Goal: Task Accomplishment & Management: Manage account settings

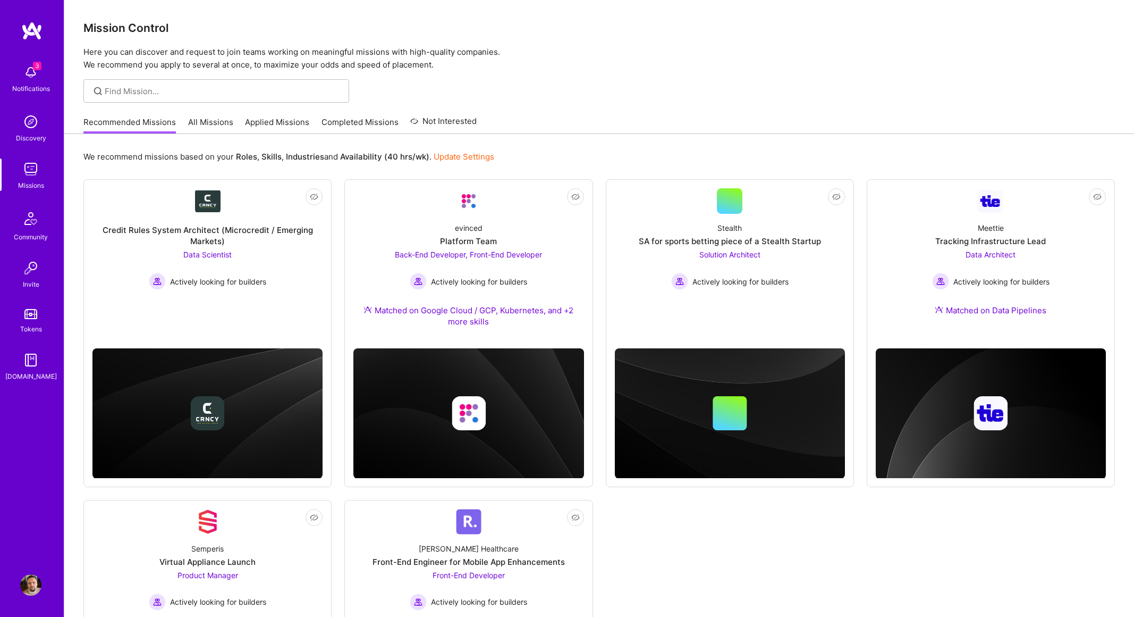
click at [291, 113] on div "Recommended Missions All Missions Applied Missions Completed Missions Not Inter…" at bounding box center [279, 122] width 393 height 23
click at [290, 118] on link "Applied Missions" at bounding box center [277, 125] width 64 height 18
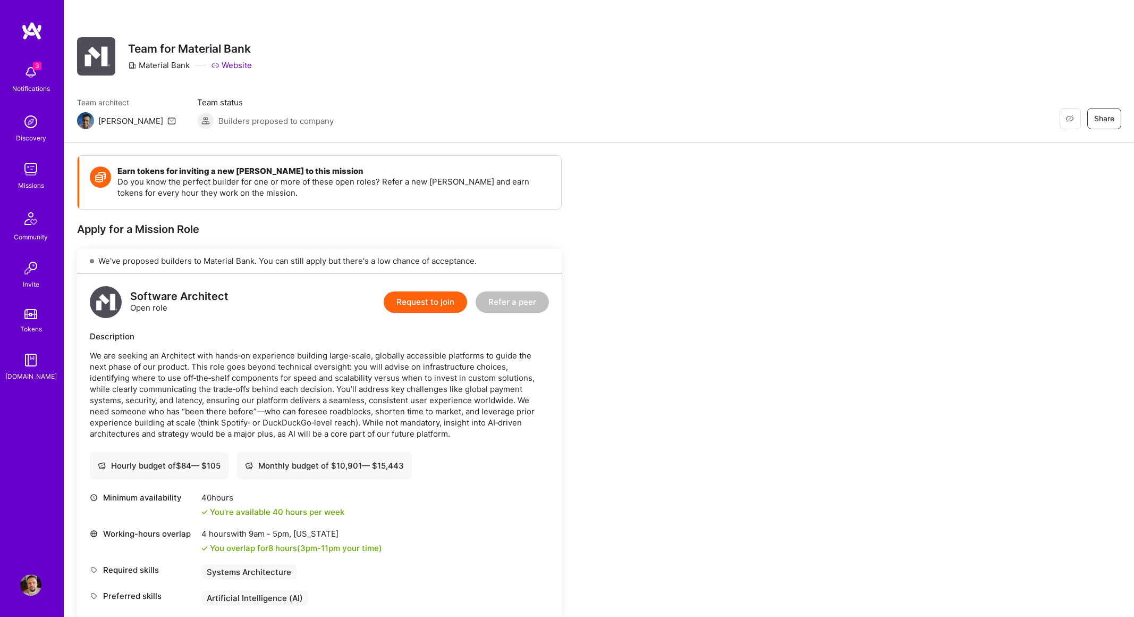
click at [27, 74] on img at bounding box center [30, 72] width 21 height 21
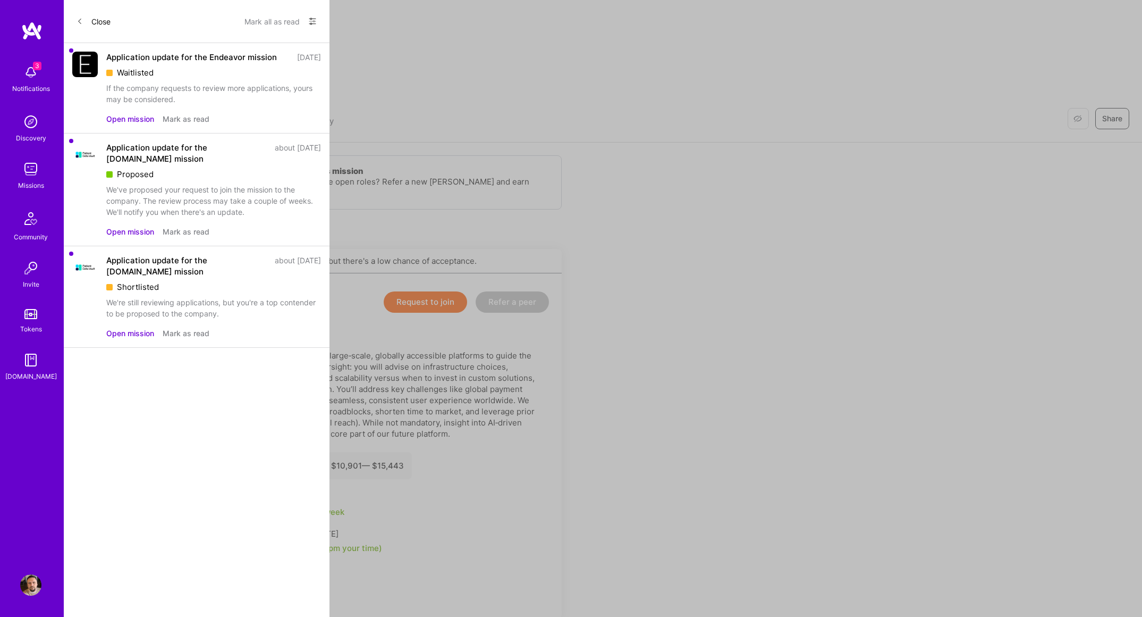
click at [102, 21] on button "Close" at bounding box center [94, 21] width 34 height 17
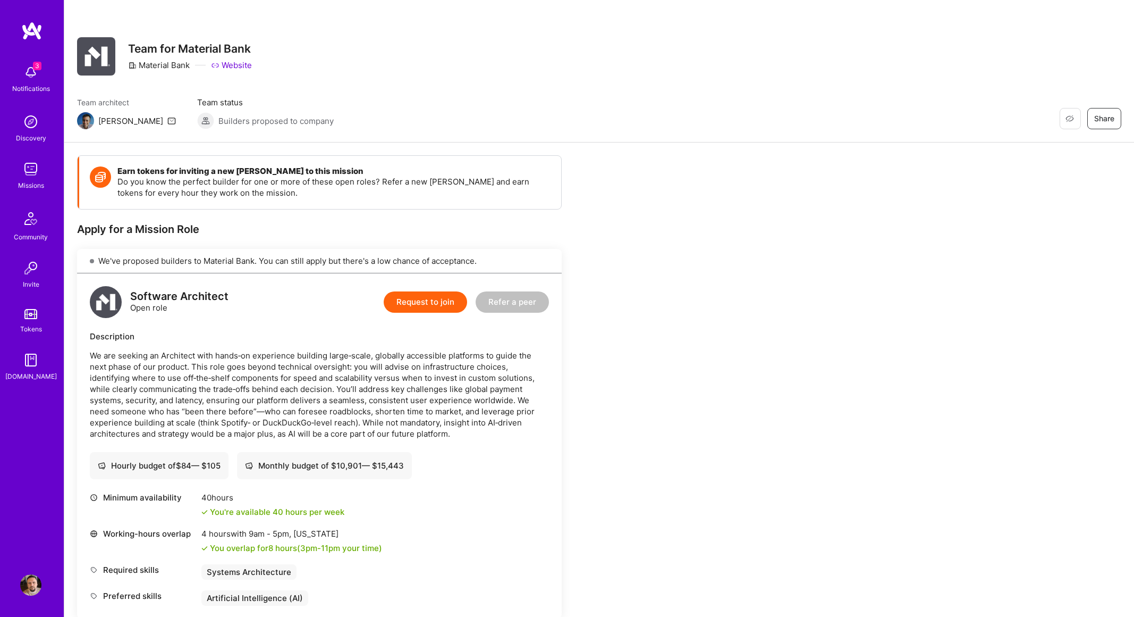
click at [964, 33] on div "Restore Not Interested Share Team for Material Bank Material Bank Website Team …" at bounding box center [599, 71] width 1070 height 142
